Goal: Information Seeking & Learning: Check status

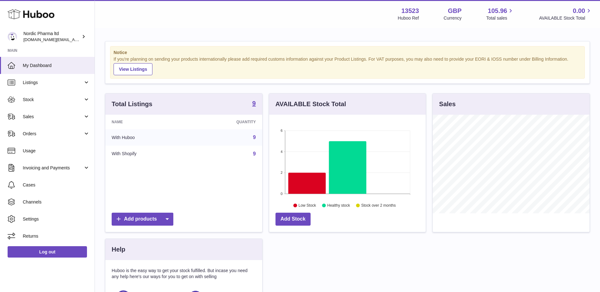
scroll to position [99, 156]
click at [85, 117] on link "Sales" at bounding box center [47, 116] width 95 height 17
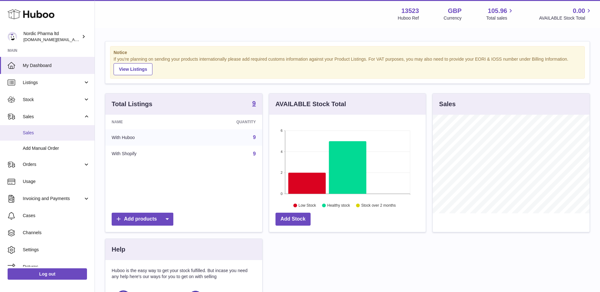
click at [39, 132] on span "Sales" at bounding box center [56, 133] width 67 height 6
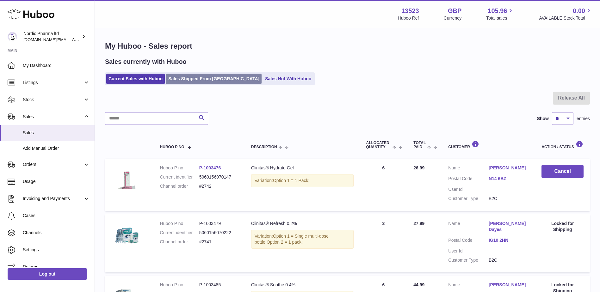
click at [186, 76] on link "Sales Shipped From [GEOGRAPHIC_DATA]" at bounding box center [213, 79] width 95 height 10
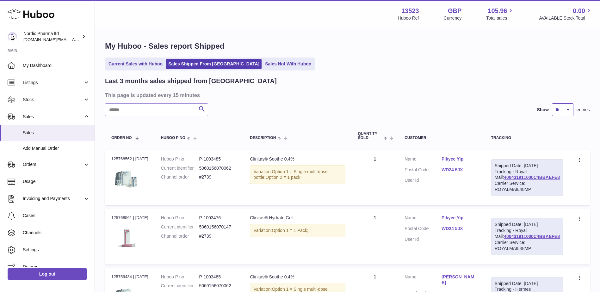
click at [556, 110] on select "** ** **" at bounding box center [562, 109] width 21 height 13
select select "**"
click at [552, 103] on select "** ** **" at bounding box center [562, 109] width 21 height 13
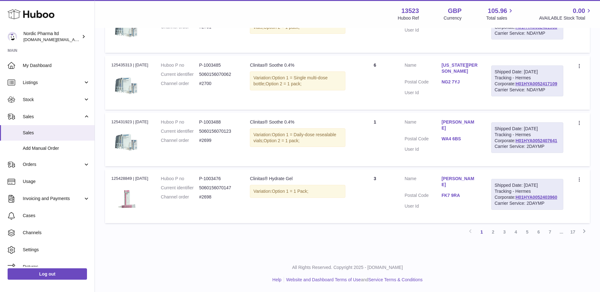
scroll to position [3139, 0]
click at [527, 232] on link "5" at bounding box center [526, 231] width 11 height 11
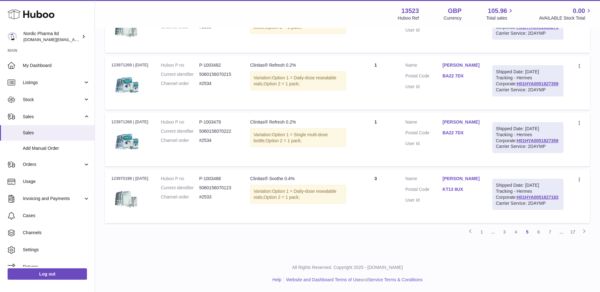
scroll to position [3169, 0]
click at [548, 231] on link "7" at bounding box center [549, 231] width 11 height 11
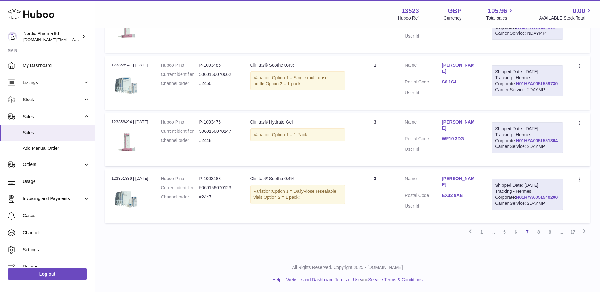
scroll to position [3169, 0]
click at [516, 232] on link "6" at bounding box center [515, 231] width 11 height 11
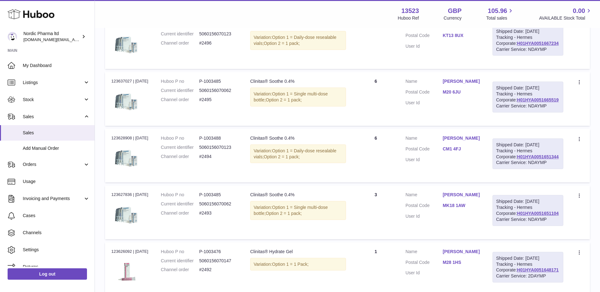
scroll to position [2410, 0]
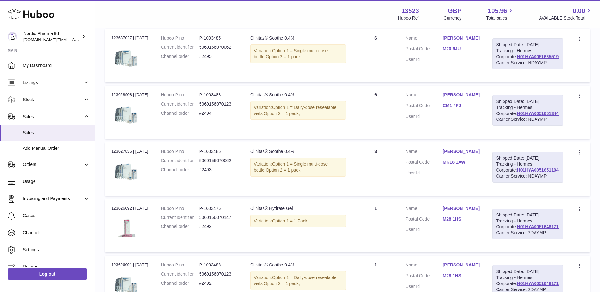
drag, startPoint x: 216, startPoint y: 170, endPoint x: 202, endPoint y: 170, distance: 13.9
copy dl "#2498"
drag, startPoint x: 154, startPoint y: 152, endPoint x: 112, endPoint y: 151, distance: 41.7
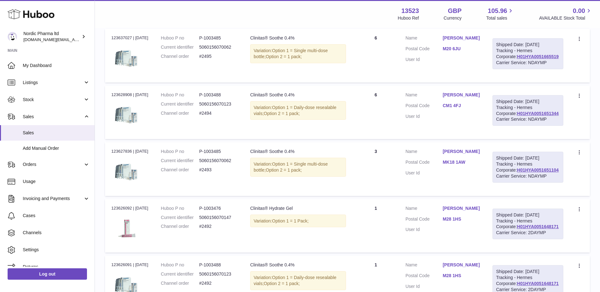
copy div "123642076 | 28th Aug"
drag, startPoint x: 154, startPoint y: 85, endPoint x: 110, endPoint y: 87, distance: 43.7
copy div "123652392 | 28th Aug"
click at [78, 100] on span "Stock" at bounding box center [53, 100] width 60 height 6
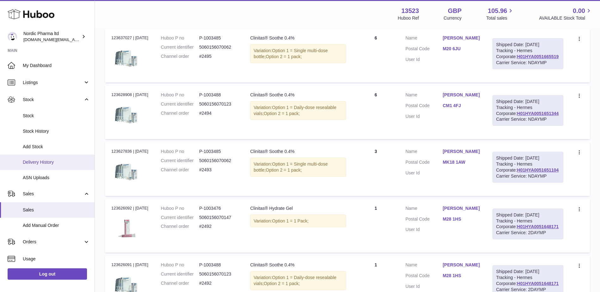
click at [47, 165] on link "Delivery History" at bounding box center [47, 162] width 95 height 15
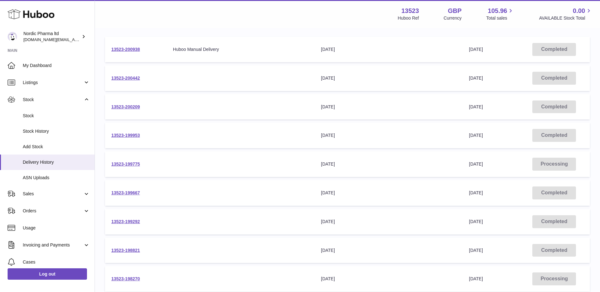
scroll to position [95, 0]
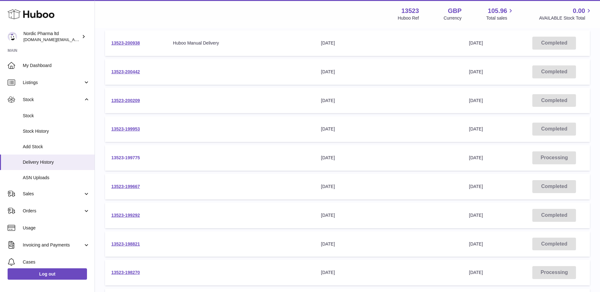
click at [124, 156] on link "13523-199775" at bounding box center [125, 157] width 28 height 5
click at [131, 186] on link "13523-199667" at bounding box center [125, 186] width 28 height 5
click at [127, 129] on link "13523-199953" at bounding box center [125, 128] width 28 height 5
click at [127, 100] on link "13523-200209" at bounding box center [125, 100] width 28 height 5
click at [130, 69] on link "13523-200442" at bounding box center [125, 71] width 28 height 5
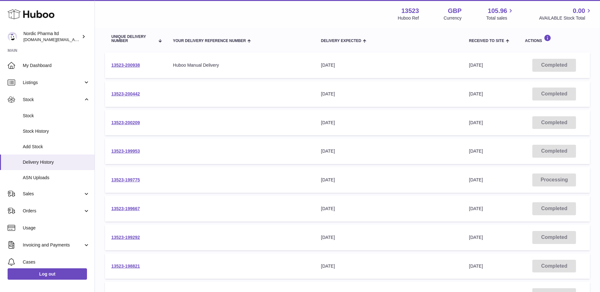
scroll to position [63, 0]
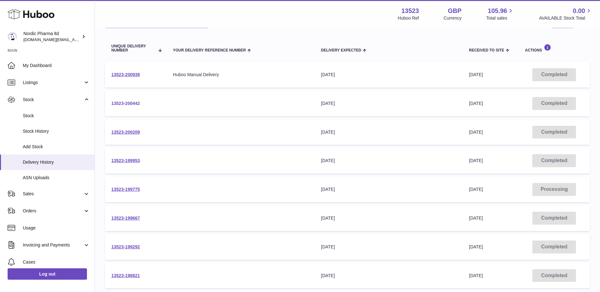
click at [114, 103] on link "13523-200442" at bounding box center [125, 103] width 28 height 5
click at [118, 76] on link "13523-200938" at bounding box center [125, 74] width 28 height 5
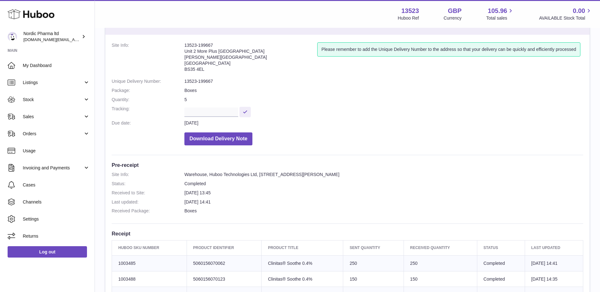
scroll to position [95, 0]
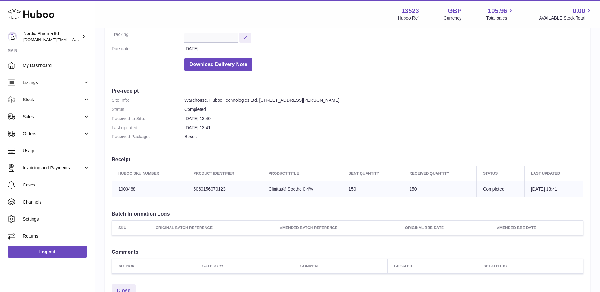
scroll to position [32, 0]
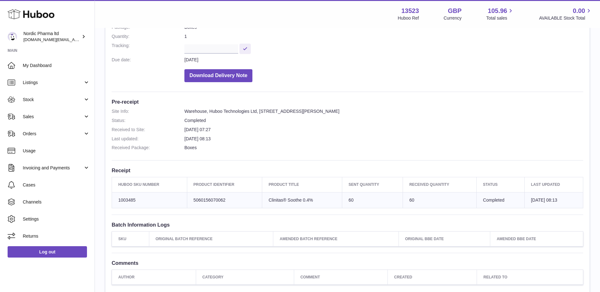
scroll to position [95, 0]
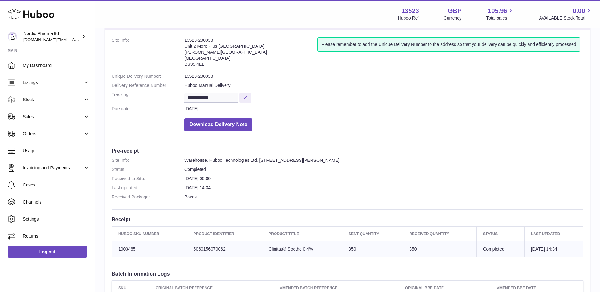
scroll to position [95, 0]
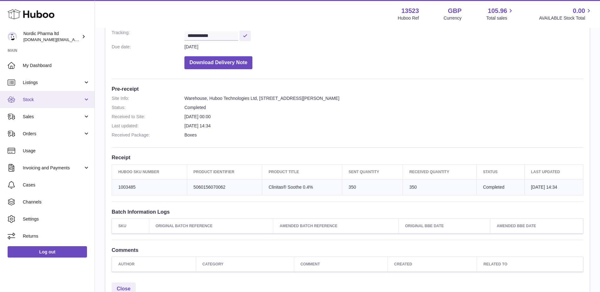
click at [82, 101] on span "Stock" at bounding box center [53, 100] width 60 height 6
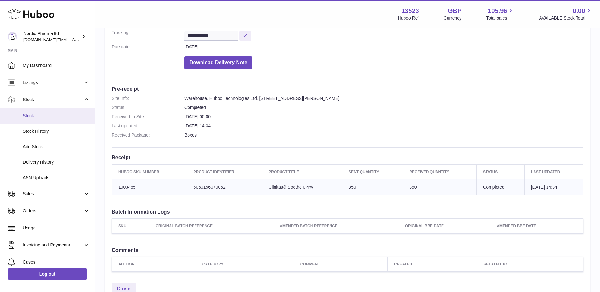
click at [37, 117] on span "Stock" at bounding box center [56, 116] width 67 height 6
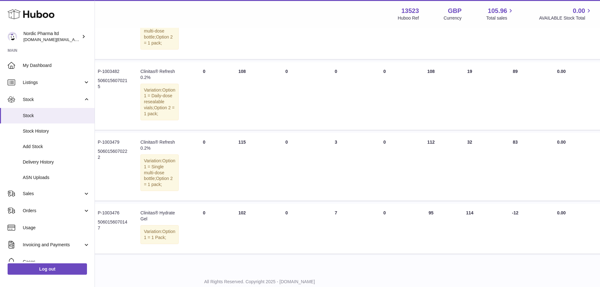
scroll to position [476, 88]
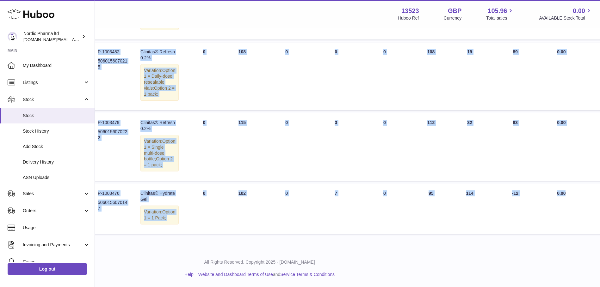
drag, startPoint x: 156, startPoint y: 136, endPoint x: 587, endPoint y: 241, distance: 443.7
copy tbody "Huboo P no P-1029907 Current identifier 5060103660131 Description Vaginal Micro…"
